Goal: Transaction & Acquisition: Purchase product/service

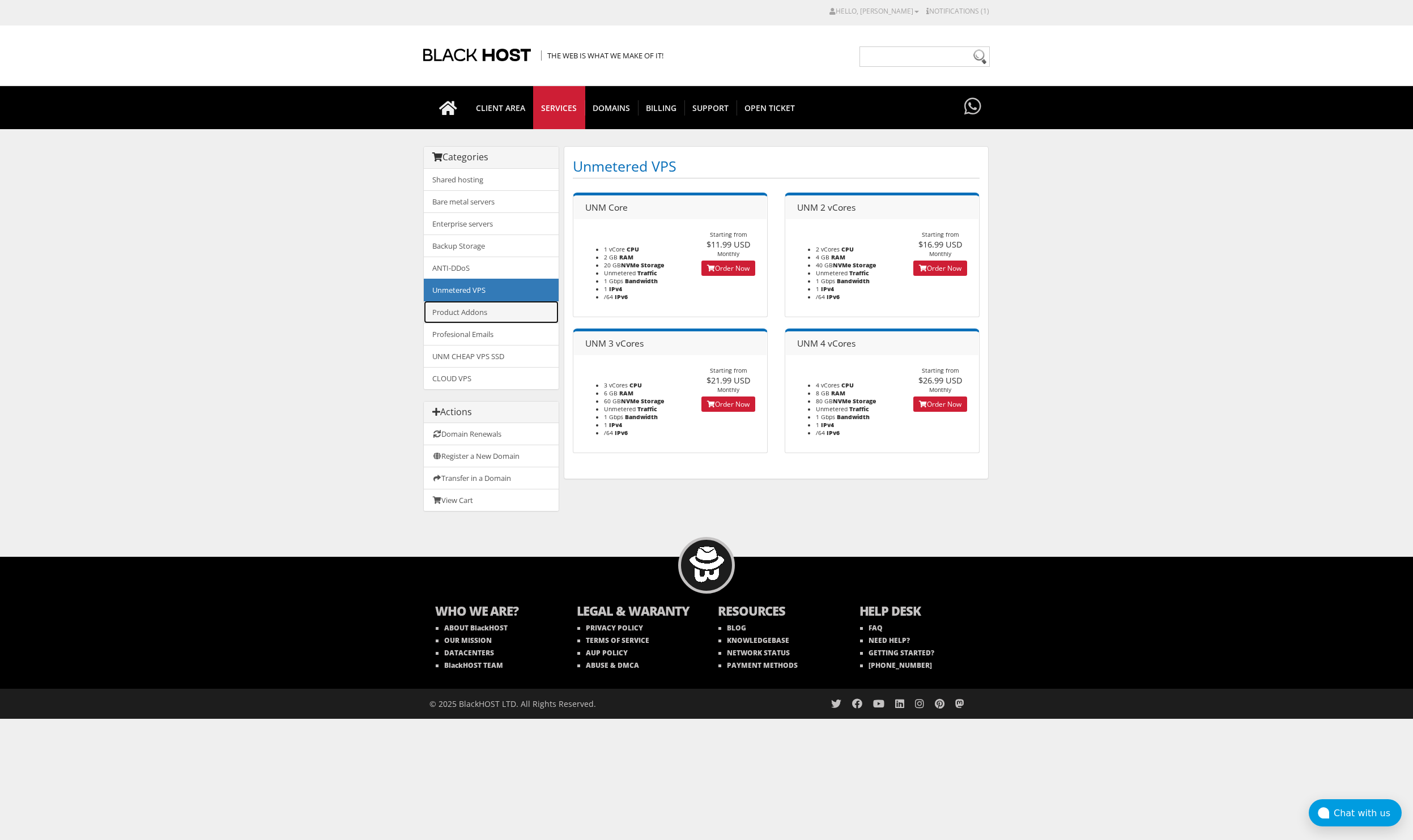
click at [490, 308] on link "Product Addons" at bounding box center [491, 312] width 135 height 23
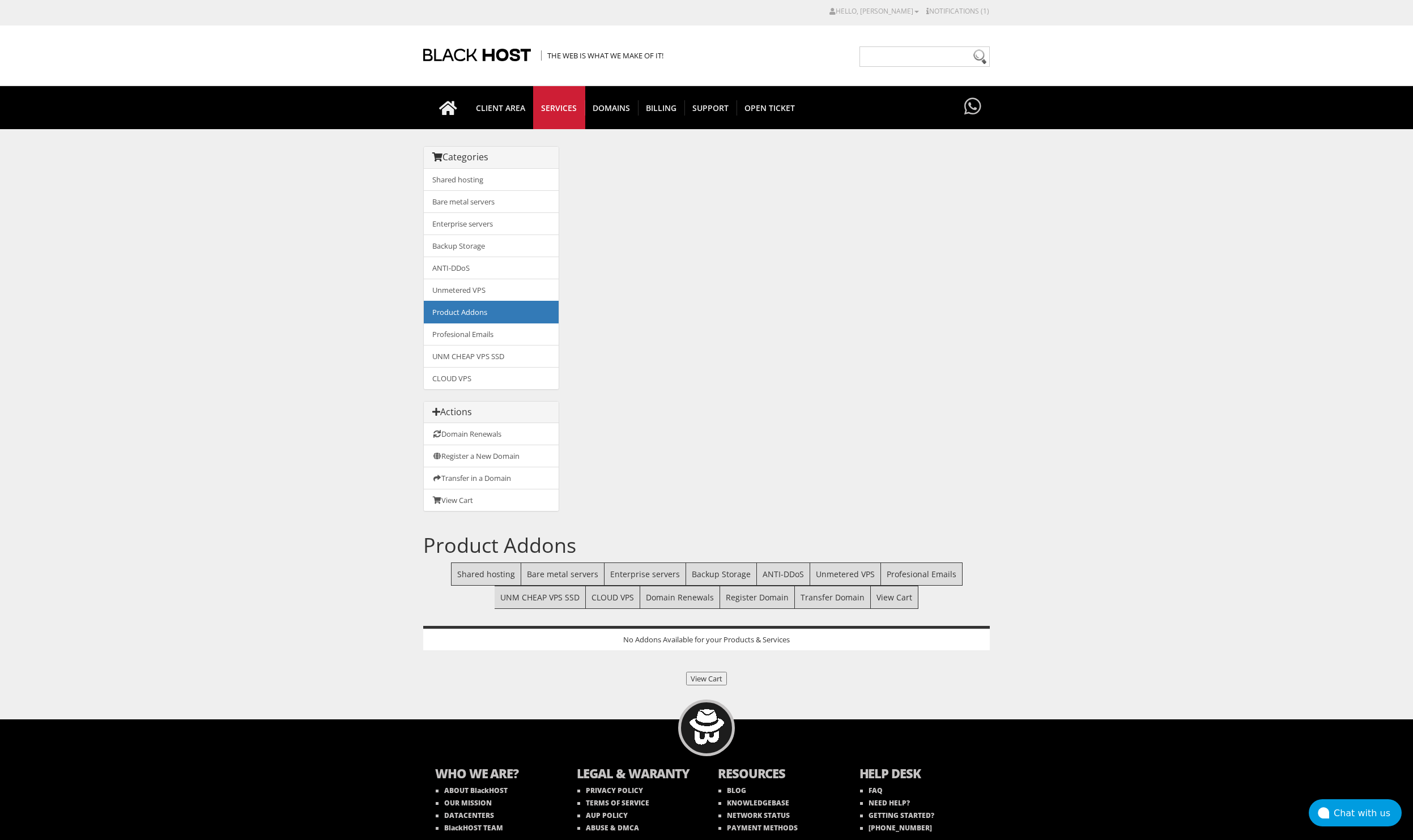
click at [1174, 592] on body "CAD CHF EUR GBP JPY MKD RUB USD Hello, Daniel Credit Card Details Contacts/Sub-…" at bounding box center [706, 443] width 1413 height 876
click at [488, 342] on link "Profesional Emails" at bounding box center [491, 334] width 135 height 23
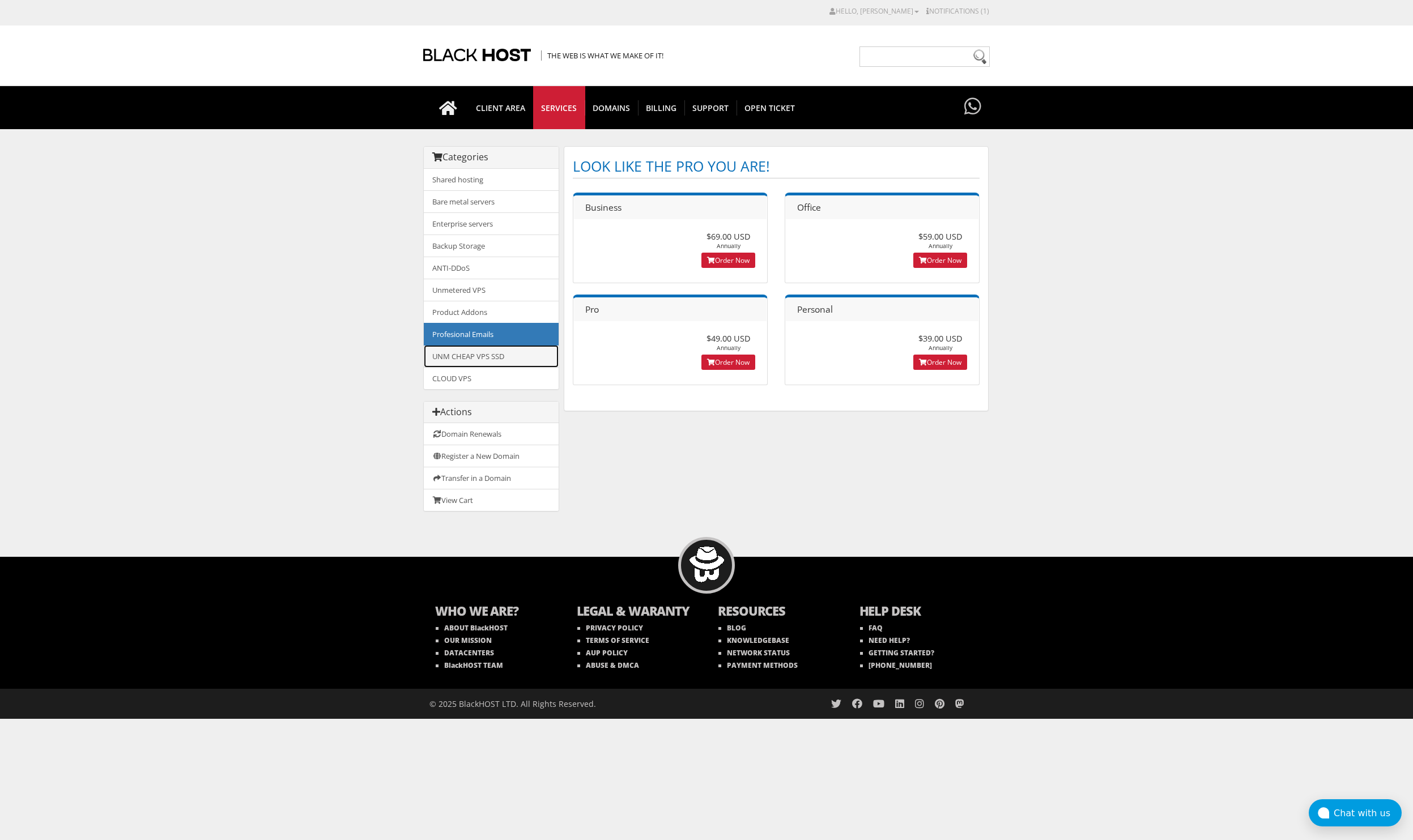
click at [482, 358] on link "UNM CHEAP VPS SSD" at bounding box center [491, 356] width 135 height 23
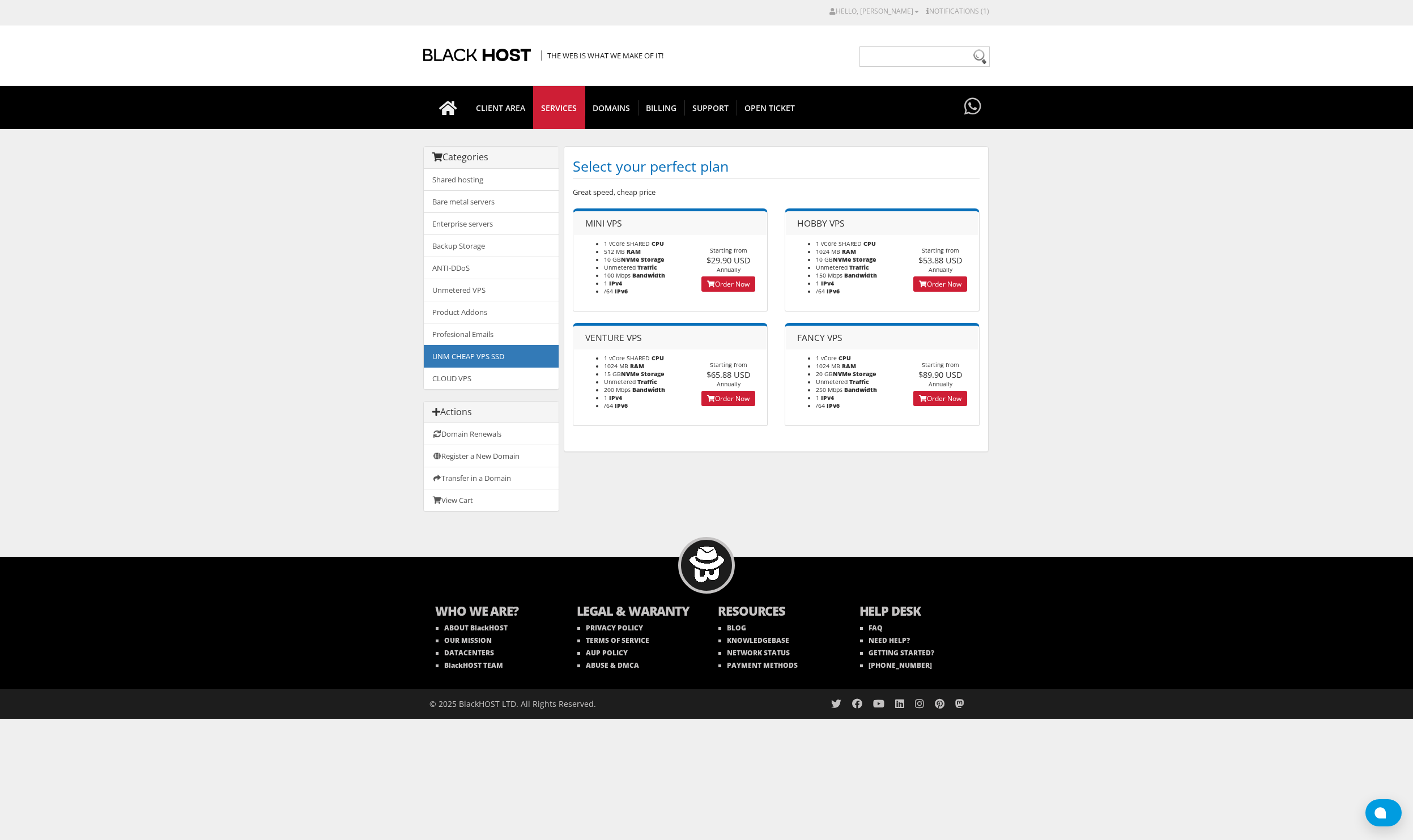
click at [471, 379] on link "CLOUD VPS" at bounding box center [491, 378] width 135 height 22
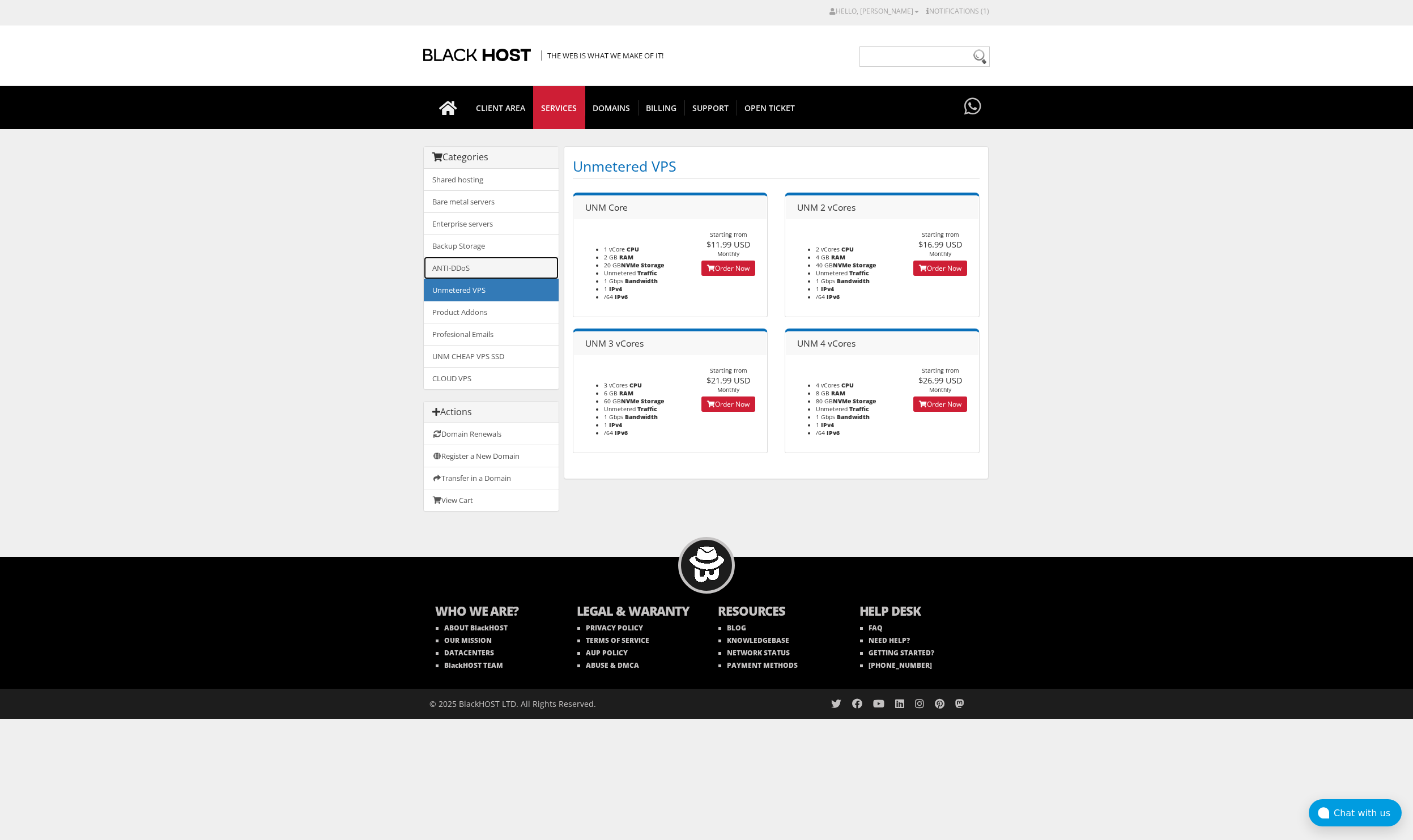
click at [471, 267] on link "ANTI-DDoS" at bounding box center [491, 267] width 135 height 23
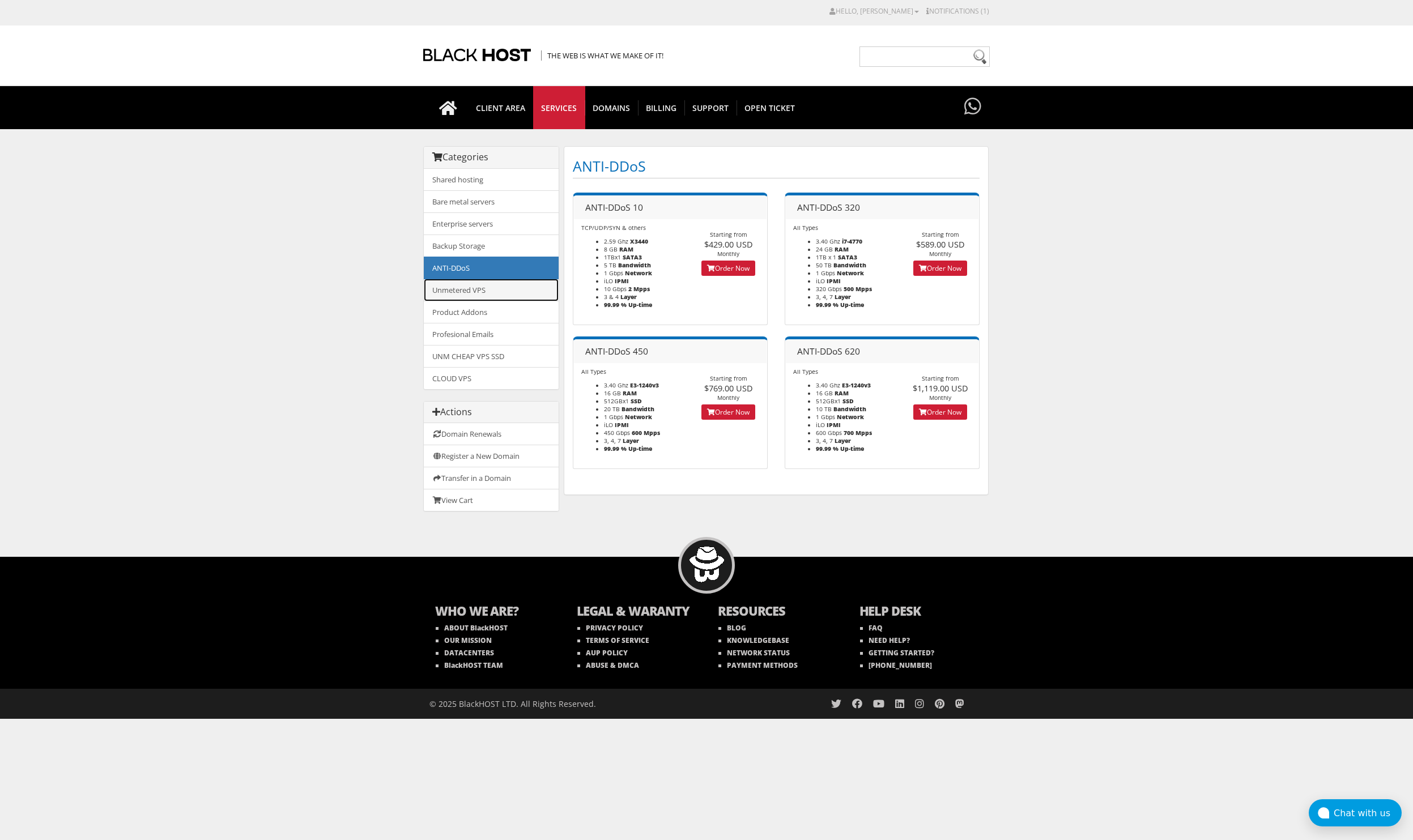
click at [470, 287] on link "Unmetered VPS" at bounding box center [491, 290] width 135 height 23
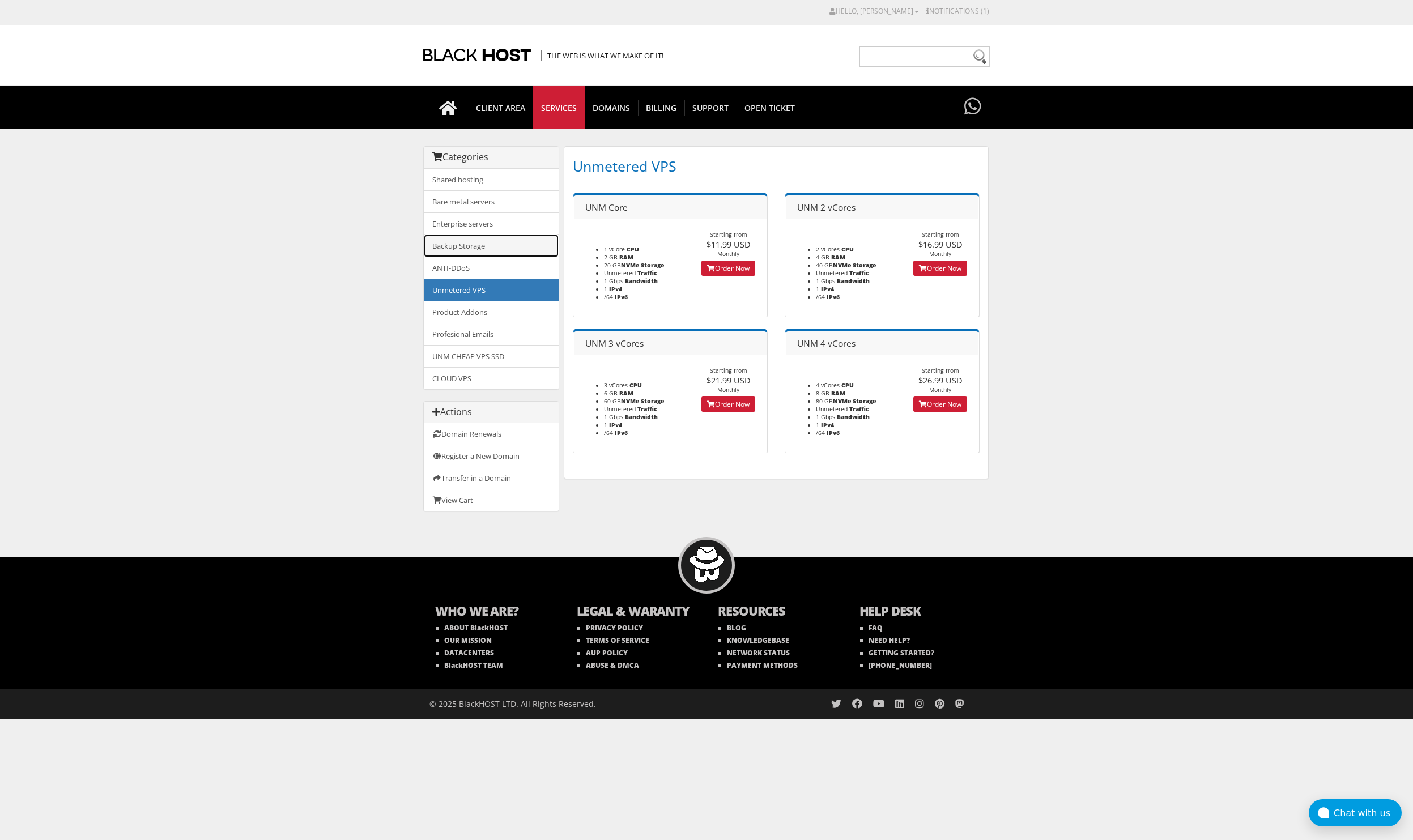
click at [474, 240] on link "Backup Storage" at bounding box center [491, 245] width 135 height 23
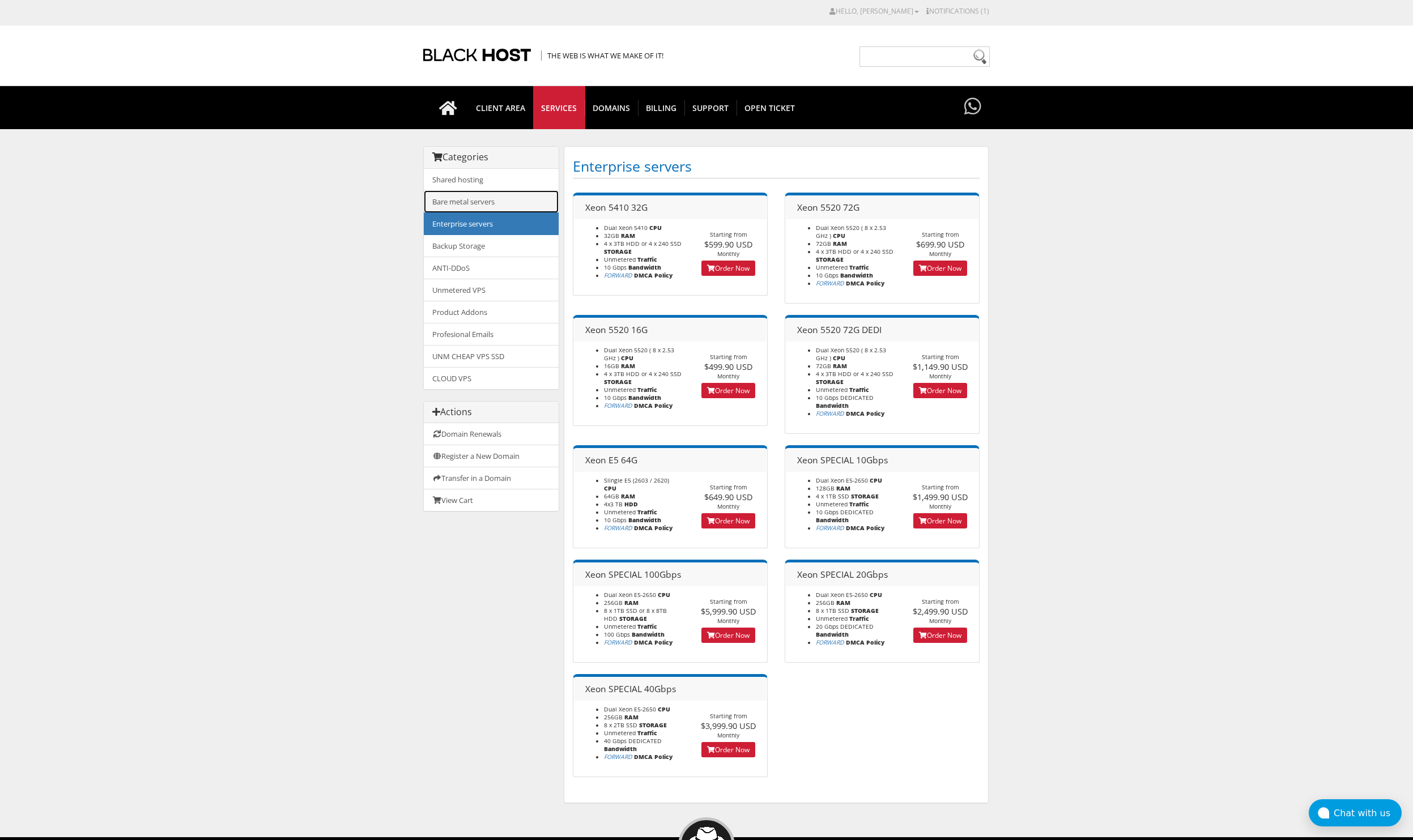
click at [488, 205] on link "Bare metal servers" at bounding box center [491, 201] width 135 height 23
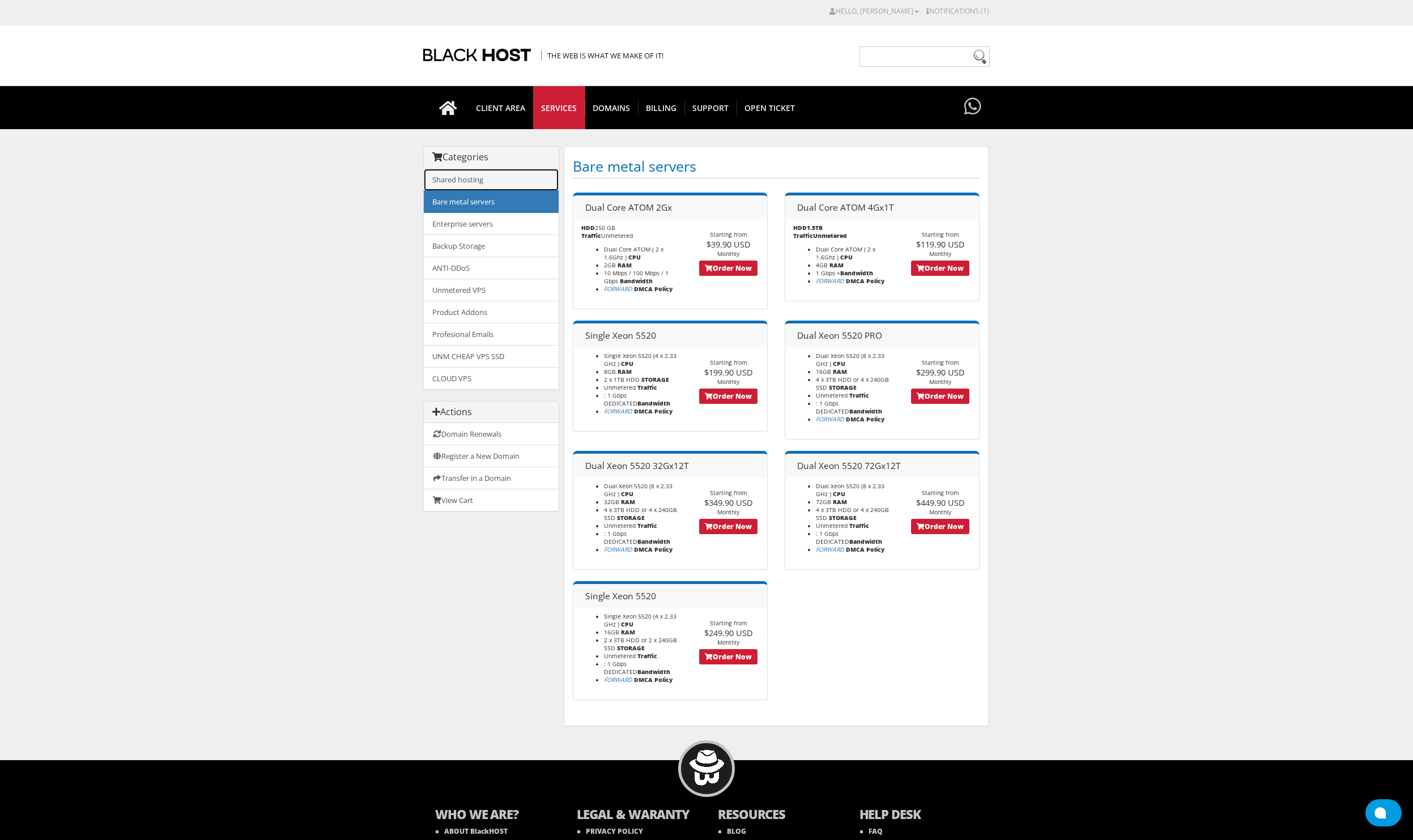
click at [481, 183] on link "Shared hosting" at bounding box center [491, 180] width 135 height 22
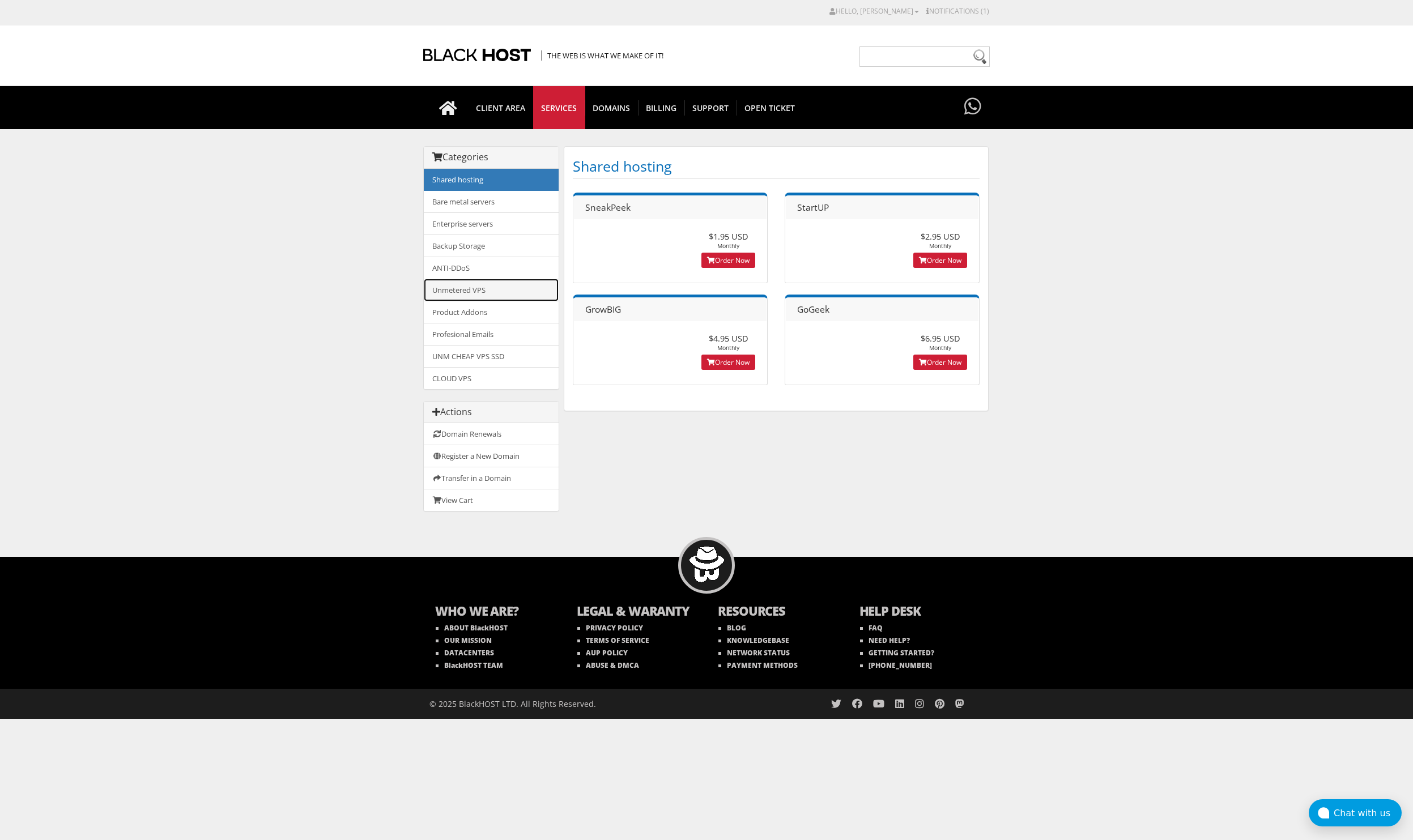
click at [478, 290] on link "Unmetered VPS" at bounding box center [491, 290] width 135 height 23
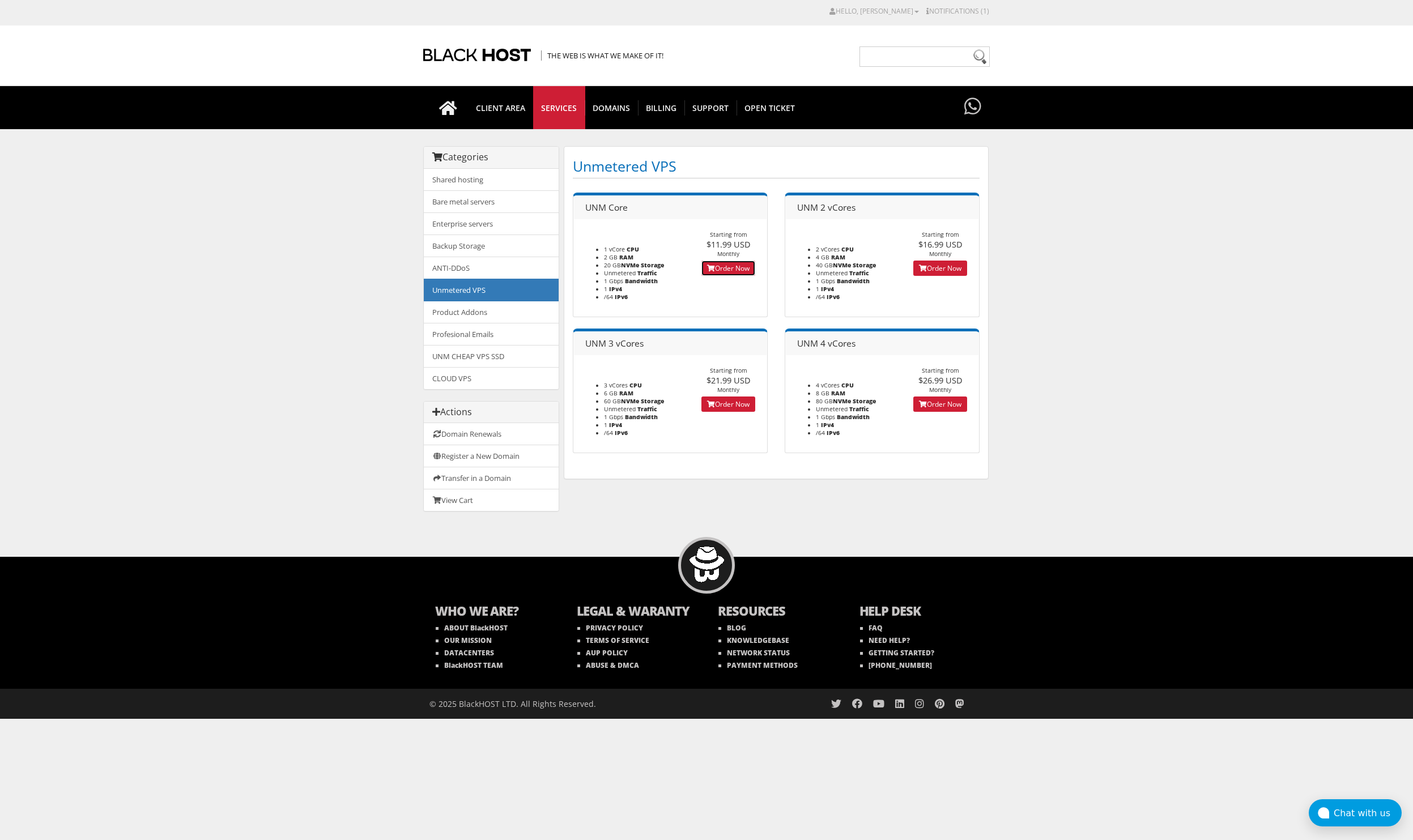
click at [729, 264] on link "Order Now" at bounding box center [728, 268] width 54 height 15
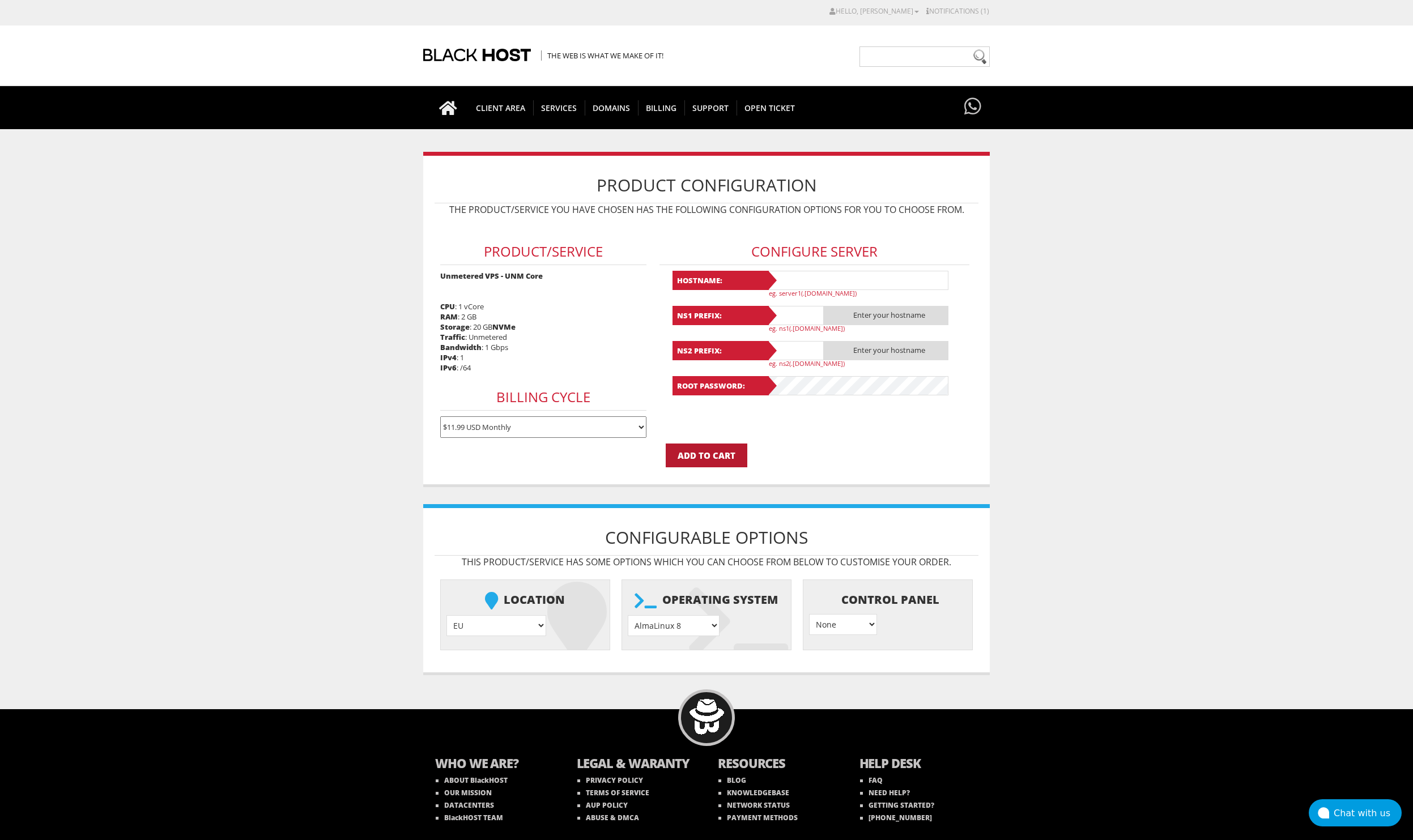
click at [706, 458] on input "Add to Cart" at bounding box center [706, 455] width 82 height 24
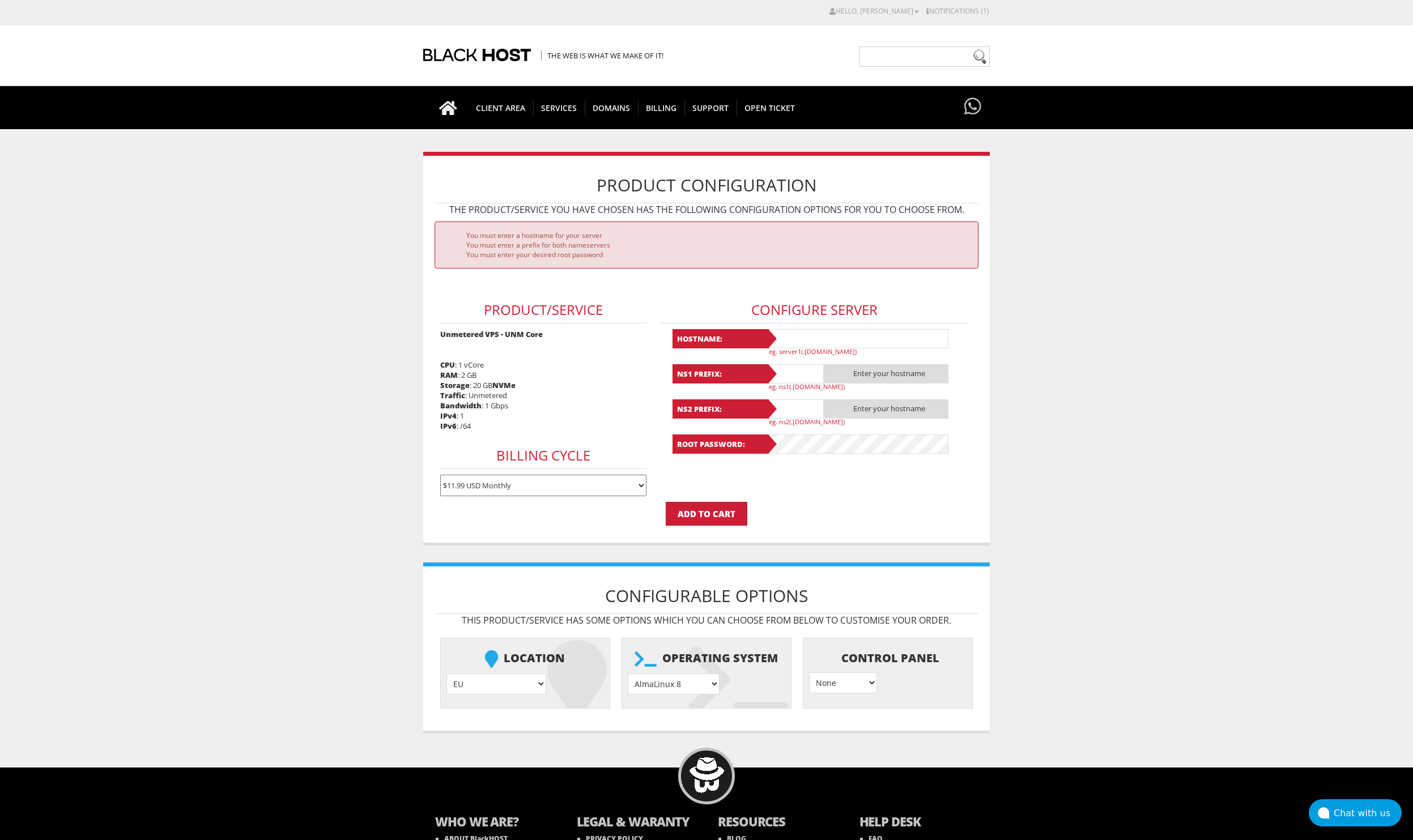
click at [803, 337] on input "text" at bounding box center [858, 338] width 181 height 19
click at [796, 370] on input "text" at bounding box center [796, 373] width 57 height 19
click at [800, 419] on p "eg. ns2(.yourdomain.com)" at bounding box center [862, 421] width 187 height 9
click at [798, 411] on input "text" at bounding box center [796, 409] width 57 height 19
click at [799, 374] on input "text" at bounding box center [796, 373] width 57 height 19
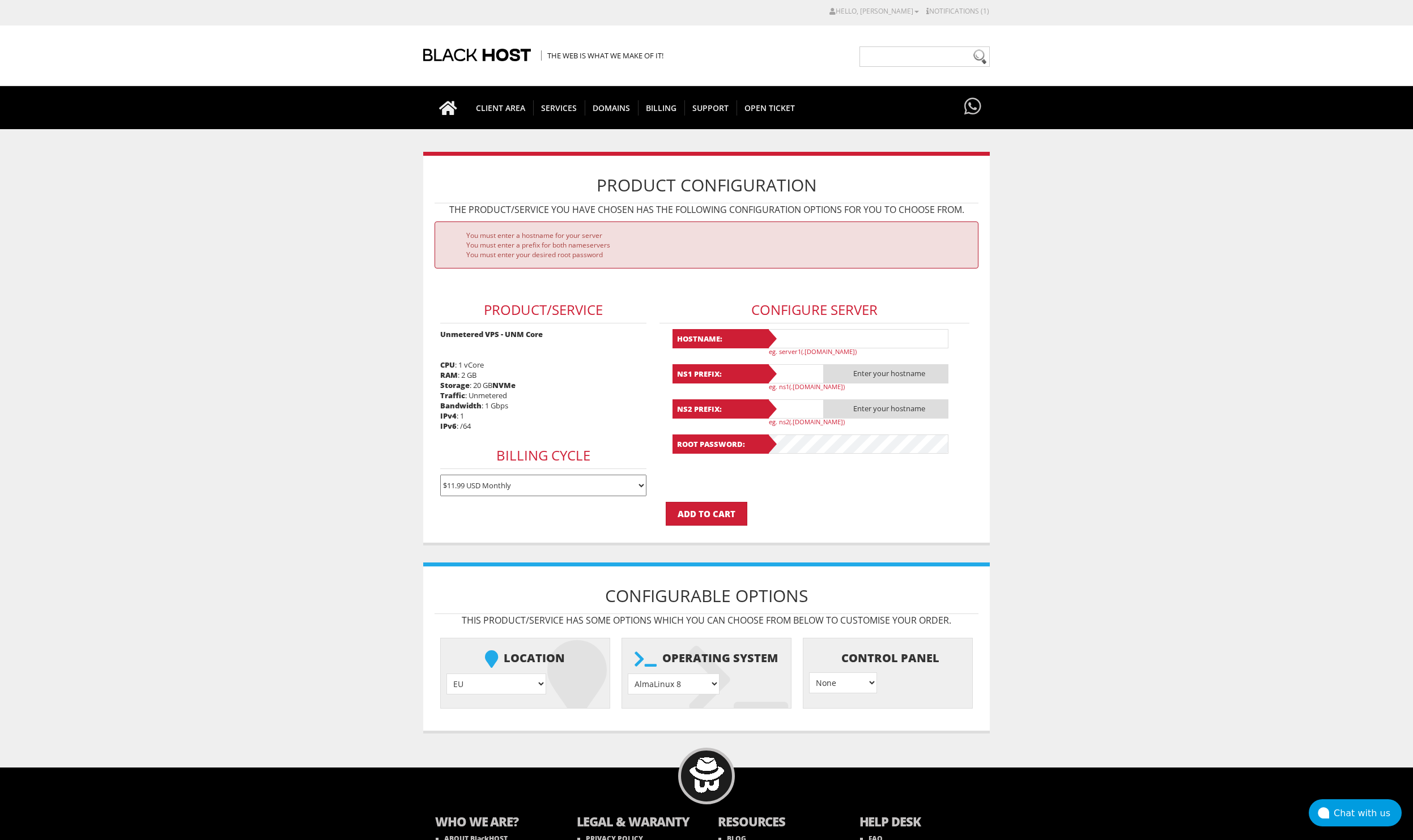
click at [801, 341] on input "text" at bounding box center [858, 338] width 181 height 19
type input "д"
click at [898, 346] on input "дфмфтвф11" at bounding box center [858, 338] width 181 height 19
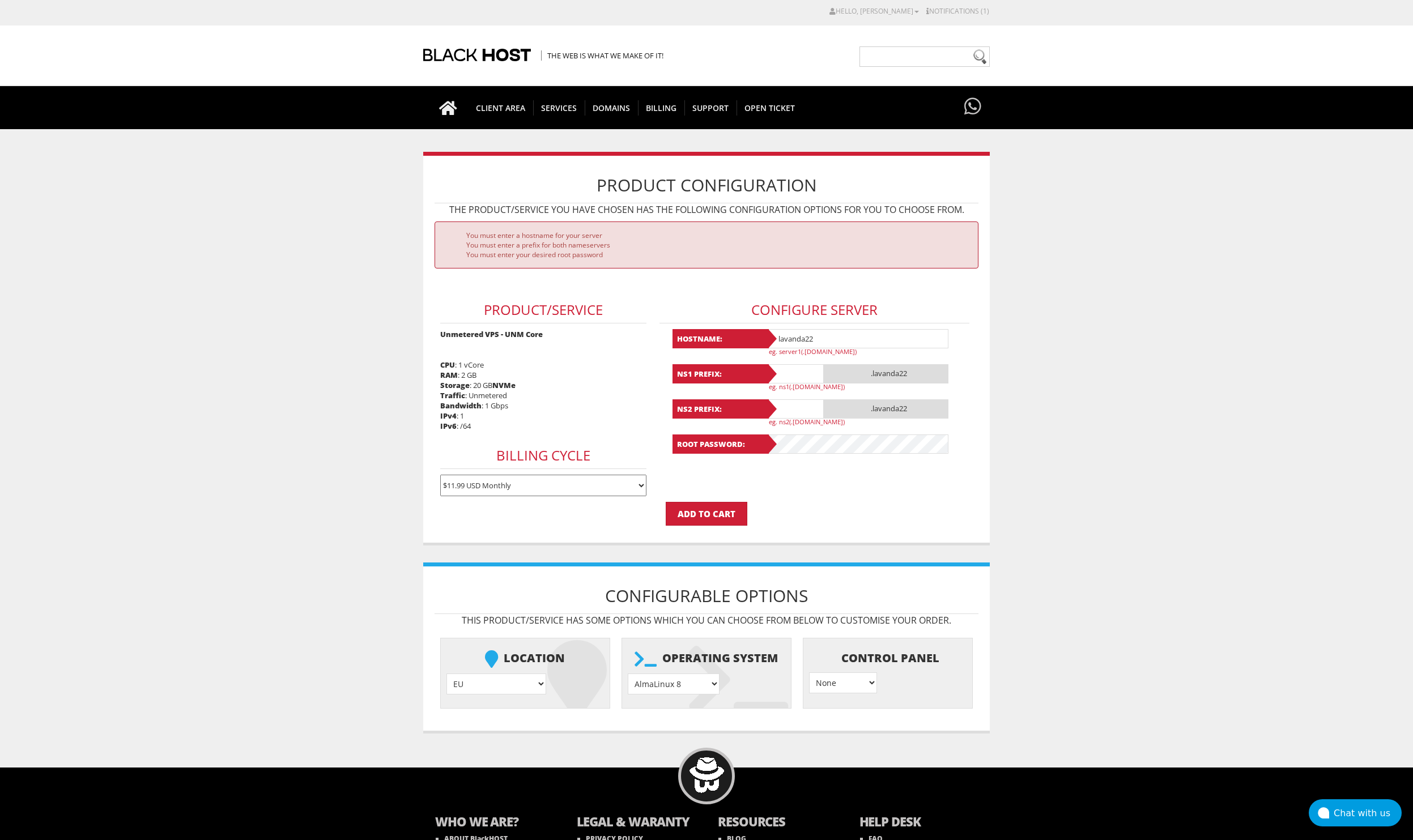
type input "lavanda22"
click at [792, 375] on input "text" at bounding box center [796, 373] width 57 height 19
type input "ns2"
click at [816, 406] on input "text" at bounding box center [796, 409] width 57 height 19
type input "ns3"
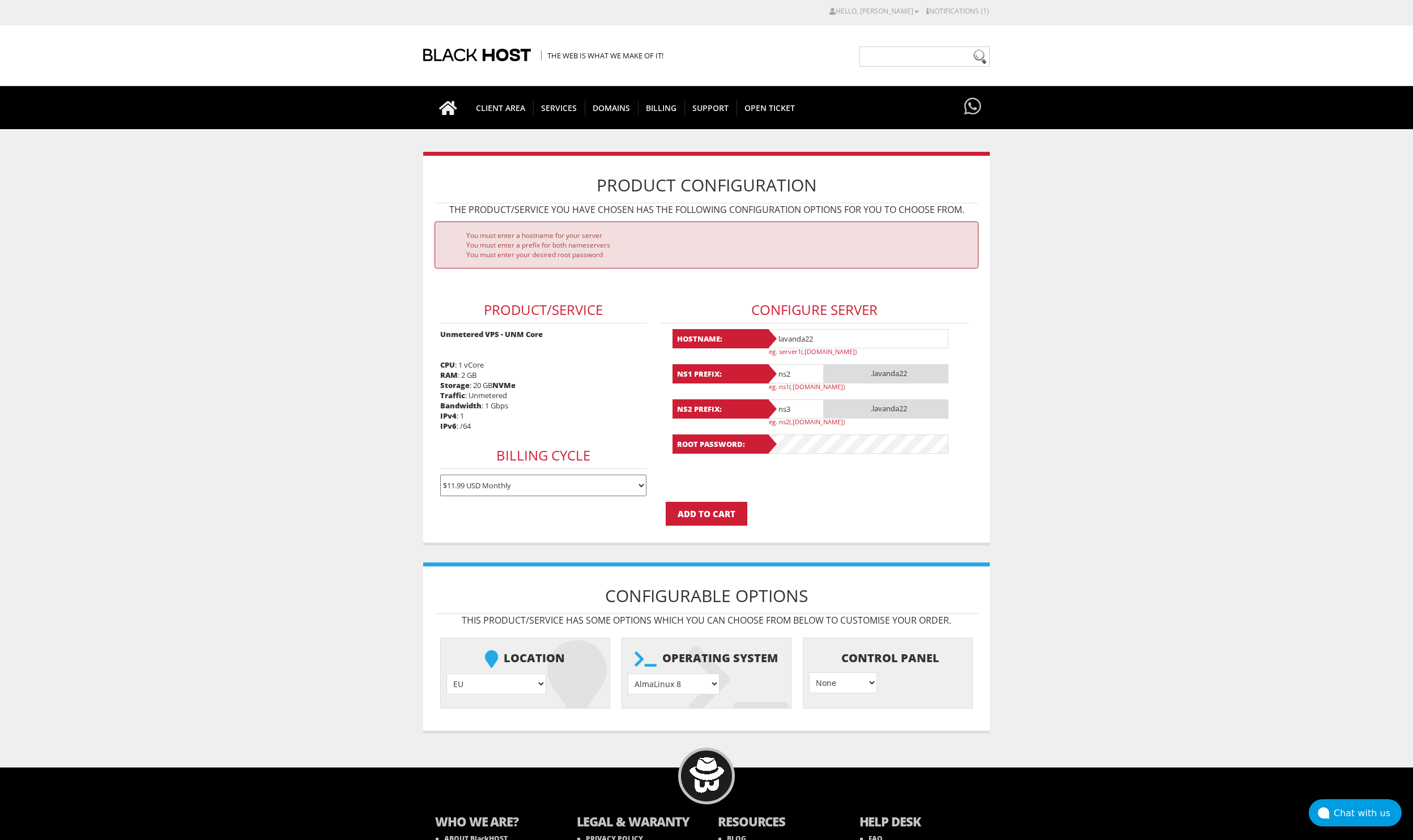
click at [895, 487] on form "You must enter a hostname for your server You must enter a prefix for both name…" at bounding box center [706, 373] width 544 height 304
click at [823, 523] on p "Add to Cart" at bounding box center [706, 513] width 544 height 24
click at [719, 510] on input "Add to Cart" at bounding box center [706, 513] width 82 height 24
click at [877, 365] on span ".lavanda22" at bounding box center [885, 373] width 124 height 19
click at [829, 338] on input "lavanda22" at bounding box center [858, 338] width 181 height 19
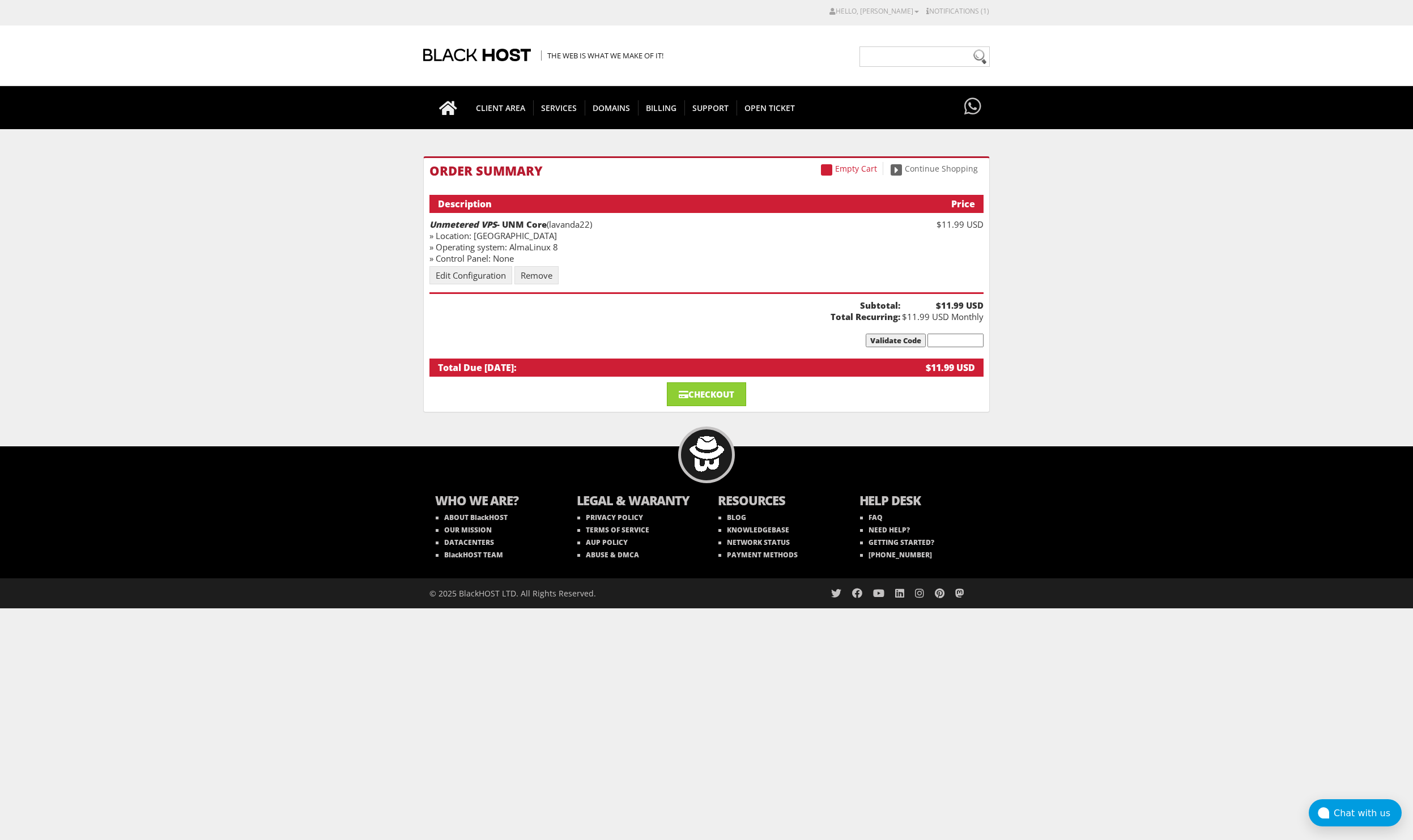
click at [1253, 377] on body "CAD CHF EUR GBP JPY MKD RUB USD Hello, [PERSON_NAME] Credit Card Details Contac…" at bounding box center [706, 307] width 1413 height 603
click at [694, 389] on link "Checkout" at bounding box center [706, 394] width 79 height 24
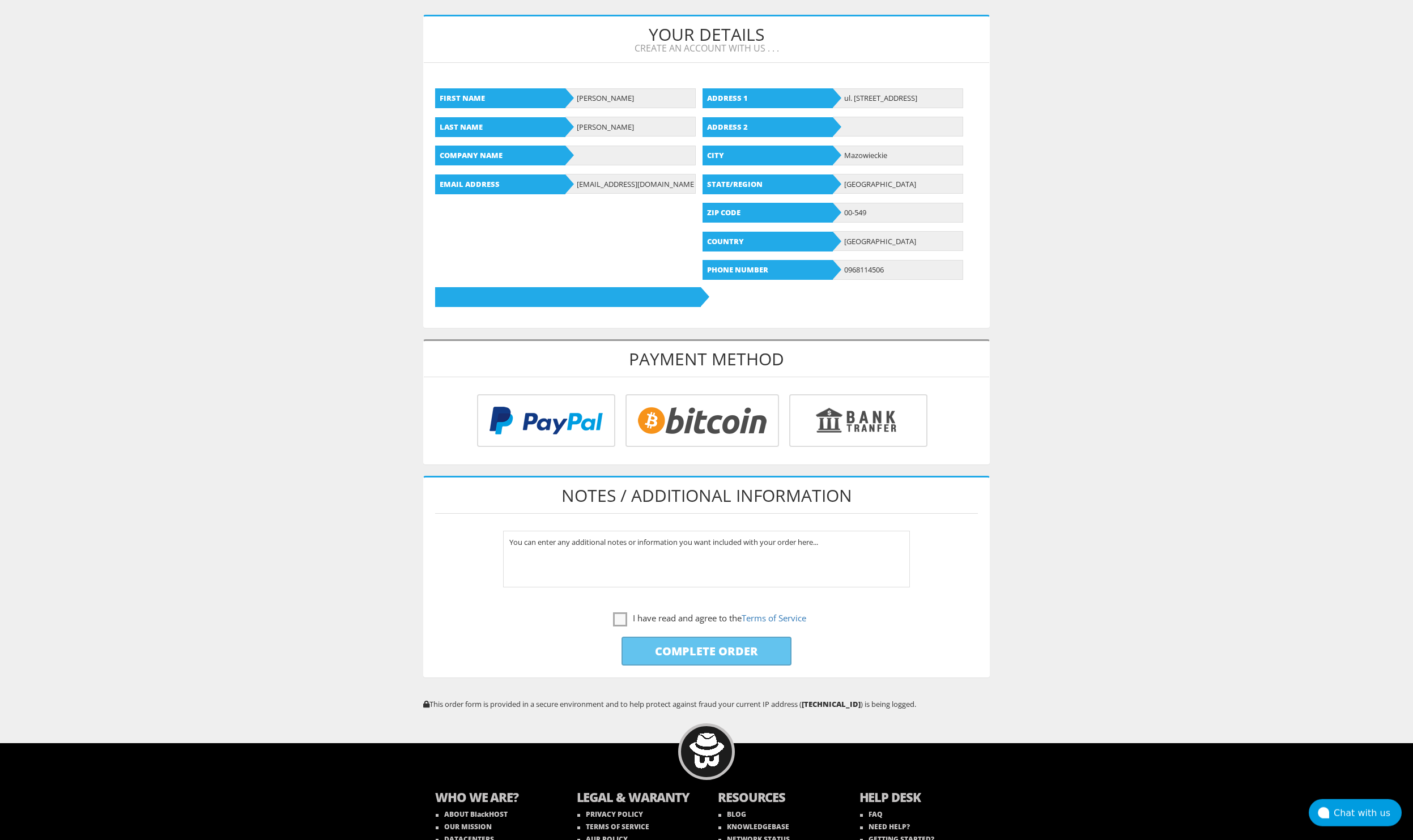
scroll to position [183, 0]
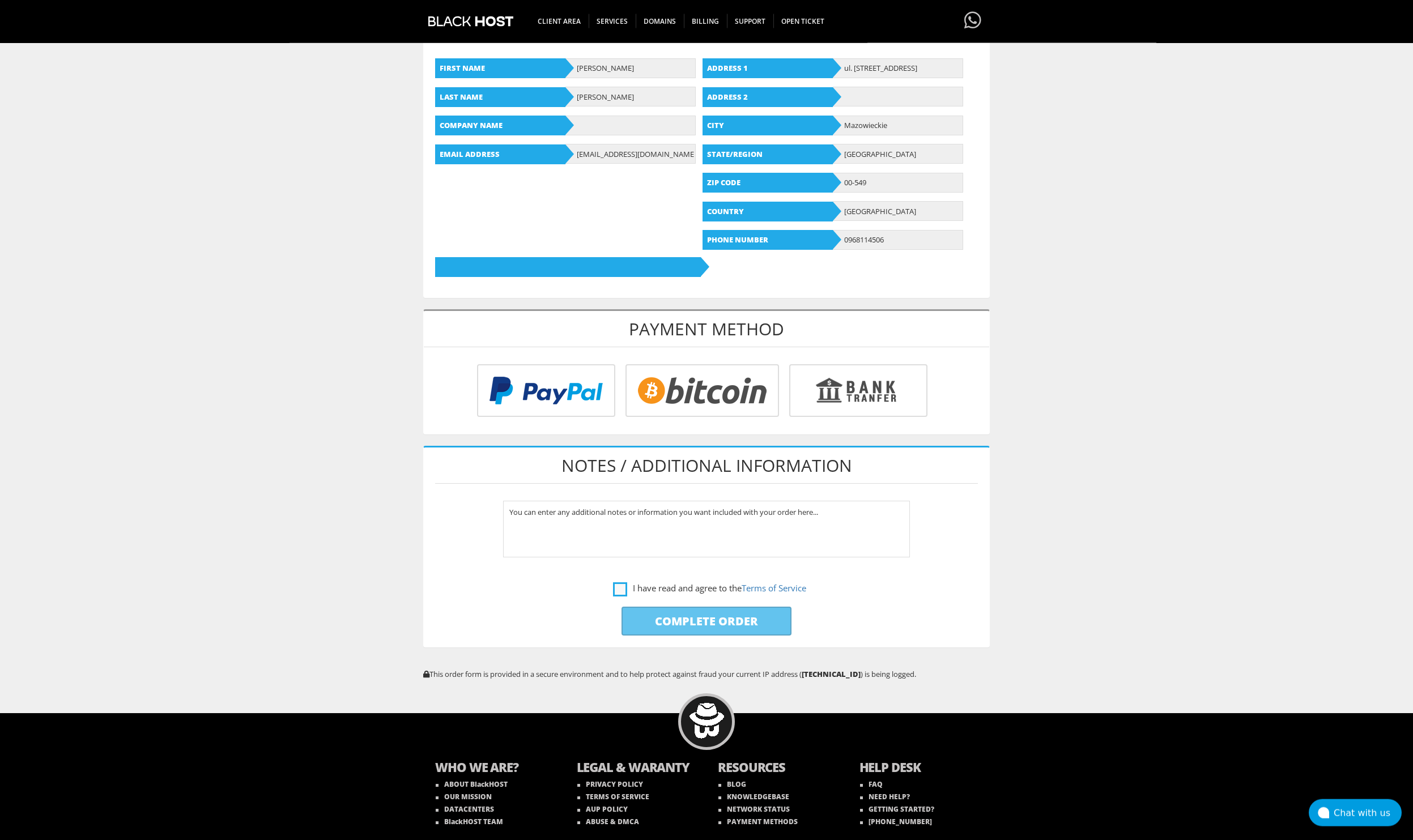
click at [613, 585] on label "I have read and agree to the Terms of Service" at bounding box center [709, 587] width 193 height 14
checkbox input "true"
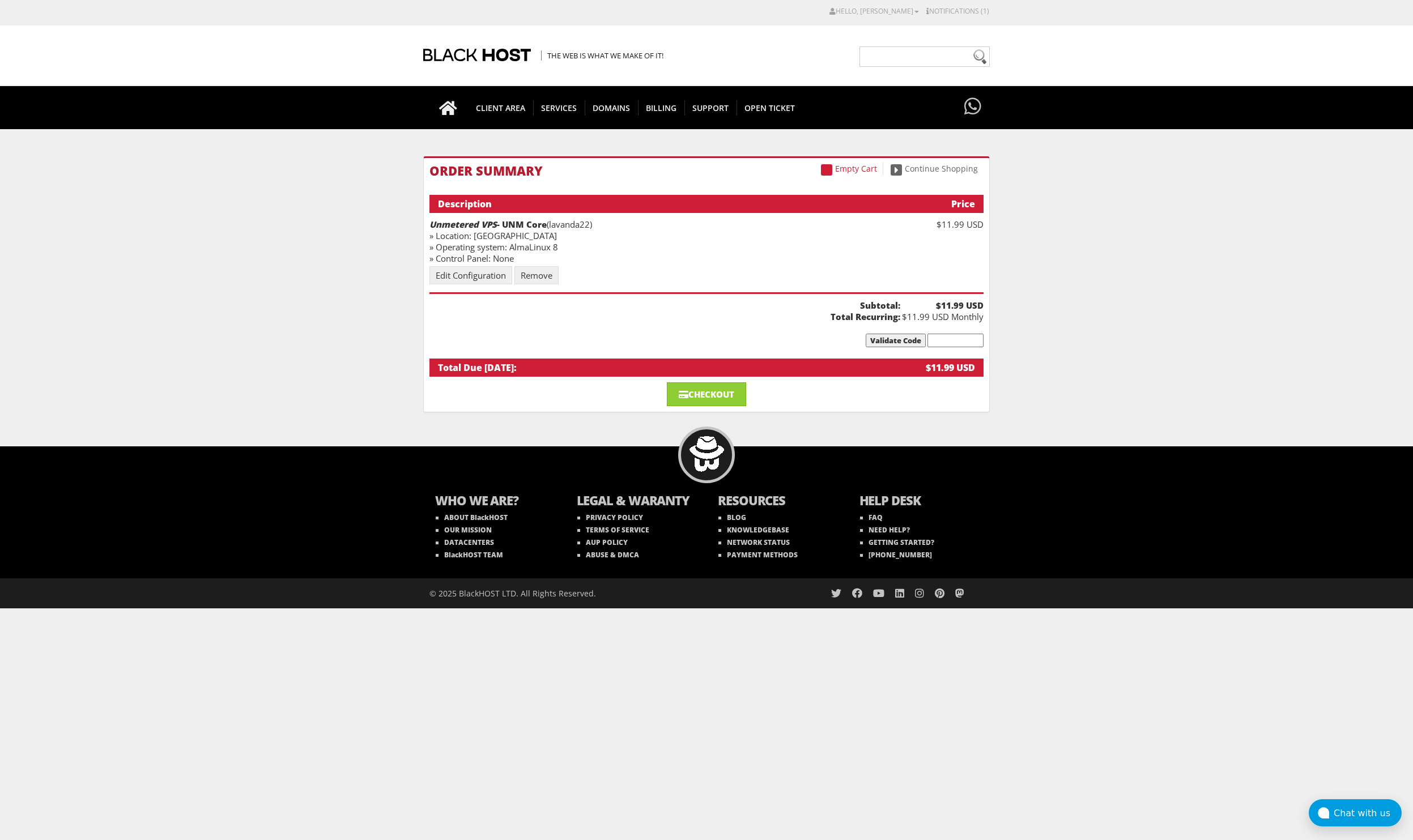
click at [553, 266] on li "Unmetered VPS - UNM Core (lavanda22) » Location: EU » Operating system: AlmaLin…" at bounding box center [706, 255] width 554 height 75
click at [549, 275] on link "Remove" at bounding box center [537, 275] width 44 height 18
